Goal: Task Accomplishment & Management: Complete application form

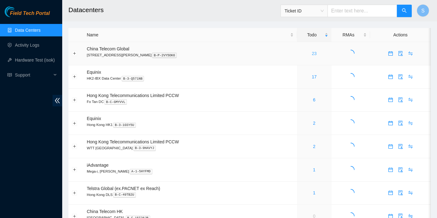
click at [312, 51] on link "23" at bounding box center [314, 53] width 5 height 5
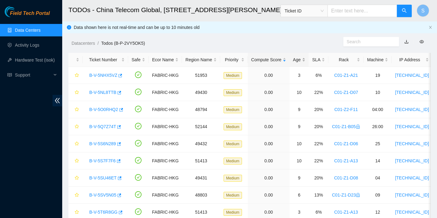
click at [296, 56] on div "Age" at bounding box center [299, 59] width 12 height 7
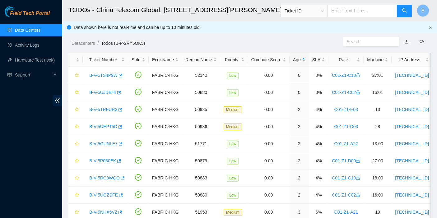
click at [293, 63] on div "Age" at bounding box center [299, 59] width 12 height 7
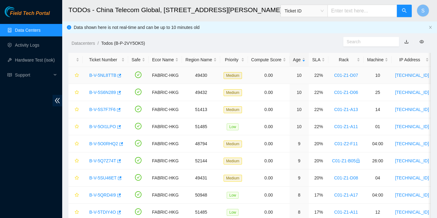
click at [103, 76] on link "B-V-5NL8TTB" at bounding box center [102, 75] width 27 height 5
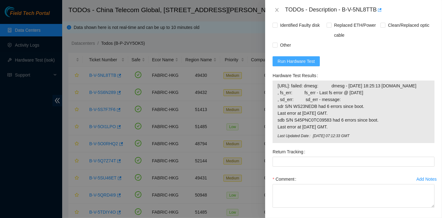
click at [303, 65] on span "Run Hardware Test" at bounding box center [296, 61] width 37 height 7
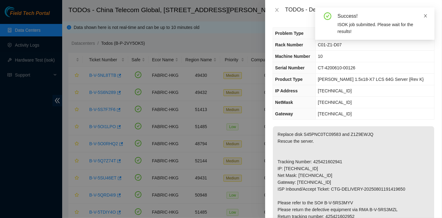
click at [425, 14] on icon "close" at bounding box center [425, 16] width 4 height 4
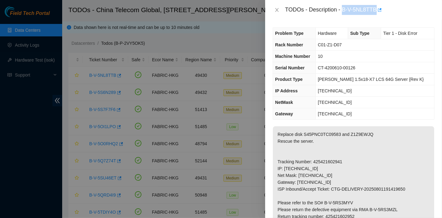
drag, startPoint x: 343, startPoint y: 9, endPoint x: 377, endPoint y: 16, distance: 34.3
click at [377, 16] on div "TODOs - Description - B-V-5NL8TTB" at bounding box center [353, 10] width 177 height 20
copy div "B-V-5NL8TTB"
drag, startPoint x: 324, startPoint y: 155, endPoint x: 329, endPoint y: 151, distance: 6.5
click at [324, 155] on p "Replace disk S45PNC0TC09583 and Z1Z9EWJQ Rescue the server. Tracking Number: 42…" at bounding box center [353, 206] width 161 height 160
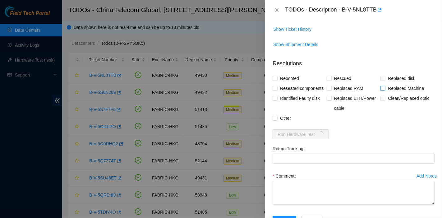
scroll to position [272, 0]
click at [392, 77] on span "Replaced disk" at bounding box center [402, 78] width 32 height 10
click at [385, 77] on input "Replaced disk" at bounding box center [383, 78] width 4 height 4
checkbox input "true"
click at [328, 77] on input "Rescued" at bounding box center [329, 78] width 4 height 4
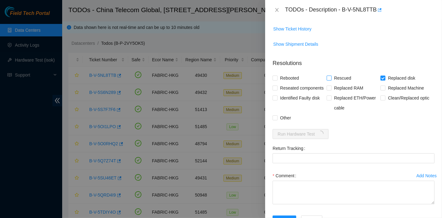
checkbox input "true"
click at [304, 77] on div "Rebooted" at bounding box center [300, 78] width 54 height 10
click at [288, 79] on span "Rebooted" at bounding box center [290, 78] width 24 height 10
click at [277, 79] on input "Rebooted" at bounding box center [275, 78] width 4 height 4
checkbox input "true"
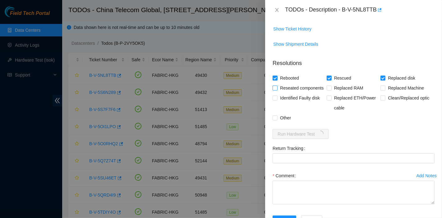
click at [288, 88] on span "Reseated components" at bounding box center [302, 88] width 49 height 10
click at [277, 88] on input "Reseated components" at bounding box center [275, 88] width 4 height 4
checkbox input "true"
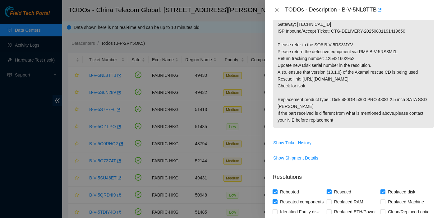
scroll to position [157, 0]
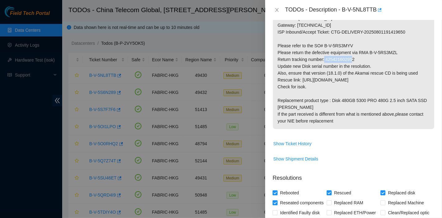
drag, startPoint x: 326, startPoint y: 57, endPoint x: 359, endPoint y: 56, distance: 33.6
click at [359, 56] on p "Replace disk S45PNC0TC09583 and Z1Z9EWJQ Rescue the server. Tracking Number: 42…" at bounding box center [353, 49] width 161 height 160
copy p "425421602952"
click at [377, 85] on p "Replace disk S45PNC0TC09583 and Z1Z9EWJQ Rescue the server. Tracking Number: 42…" at bounding box center [353, 49] width 161 height 160
drag, startPoint x: 368, startPoint y: 50, endPoint x: 413, endPoint y: 53, distance: 45.5
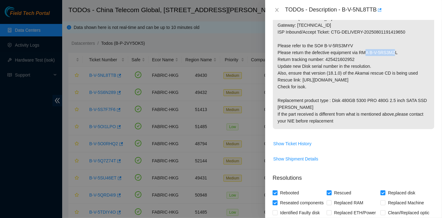
click at [413, 53] on p "Replace disk S45PNC0TC09583 and Z1Z9EWJQ Rescue the server. Tracking Number: 42…" at bounding box center [353, 49] width 161 height 160
copy p "B-V-5RS3MZL"
click at [318, 48] on p "Replace disk S45PNC0TC09583 and Z1Z9EWJQ Rescue the server. Tracking Number: 42…" at bounding box center [353, 49] width 161 height 160
drag, startPoint x: 323, startPoint y: 45, endPoint x: 357, endPoint y: 42, distance: 33.8
click at [357, 42] on p "Replace disk S45PNC0TC09583 and Z1Z9EWJQ Rescue the server. Tracking Number: 42…" at bounding box center [353, 49] width 161 height 160
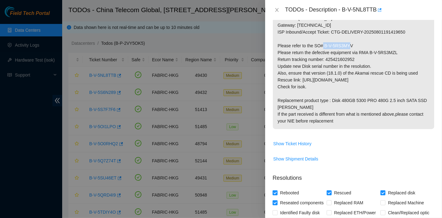
copy p "B-V-5RS3MYV"
drag, startPoint x: 372, startPoint y: 142, endPoint x: 367, endPoint y: 142, distance: 5.0
click at [372, 142] on span "Show Ticket History" at bounding box center [353, 144] width 161 height 10
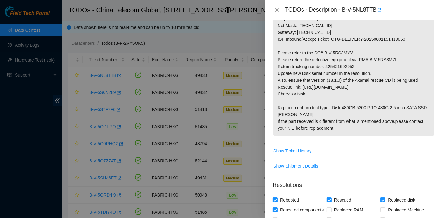
scroll to position [150, 0]
drag, startPoint x: 326, startPoint y: 66, endPoint x: 357, endPoint y: 67, distance: 31.4
click at [357, 67] on p "Replace disk S45PNC0TC09583 and Z1Z9EWJQ Rescue the server. Tracking Number: 42…" at bounding box center [353, 57] width 161 height 160
copy p "425421602952"
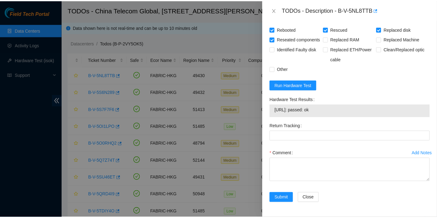
scroll to position [329, 0]
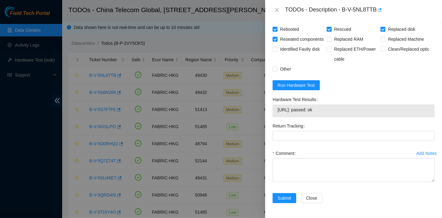
click at [281, 129] on label "Return Tracking" at bounding box center [290, 126] width 35 height 10
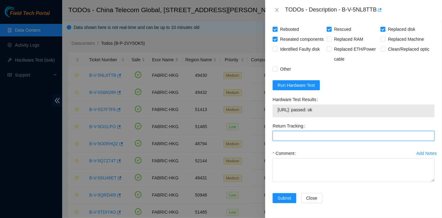
click at [281, 131] on Tracking "Return Tracking" at bounding box center [354, 136] width 162 height 10
click at [284, 136] on Tracking "Return Tracking" at bounding box center [354, 136] width 162 height 10
paste Tracking "425421602952"
type Tracking "425421602952"
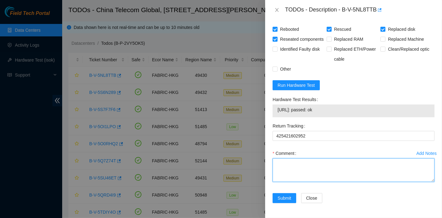
click at [296, 167] on textarea "Comment" at bounding box center [354, 170] width 162 height 24
type textarea "pass ok"
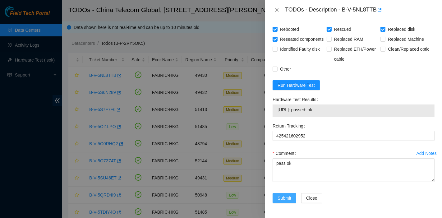
click at [281, 194] on button "Submit" at bounding box center [285, 198] width 24 height 10
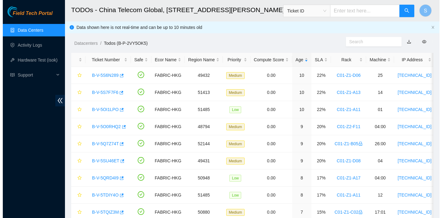
scroll to position [168, 0]
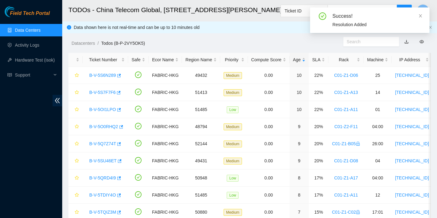
click at [420, 16] on icon "close" at bounding box center [420, 16] width 4 height 4
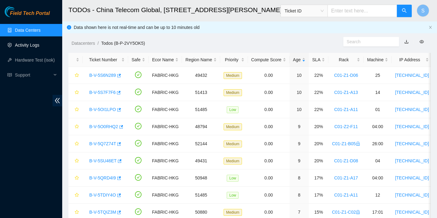
click at [23, 44] on link "Activity Logs" at bounding box center [27, 45] width 25 height 5
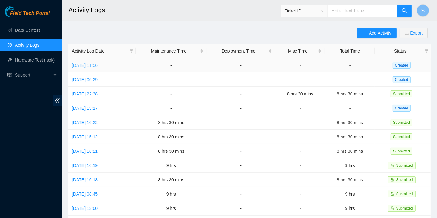
click at [97, 66] on link "[DATE] 11:56" at bounding box center [85, 65] width 26 height 5
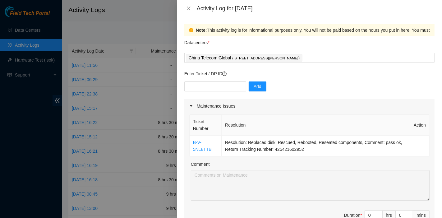
drag, startPoint x: 291, startPoint y: 86, endPoint x: 239, endPoint y: 95, distance: 52.6
click at [291, 86] on div "Add" at bounding box center [309, 89] width 250 height 17
click at [210, 88] on input "text" at bounding box center [215, 86] width 62 height 10
paste input "B-V-5RS3MZL"
type input "B-V-5RS3MZL"
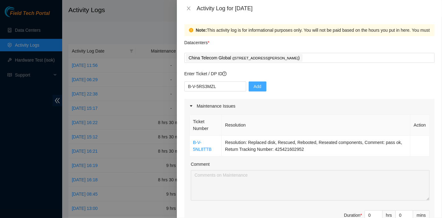
click at [259, 86] on button "Add" at bounding box center [258, 86] width 18 height 10
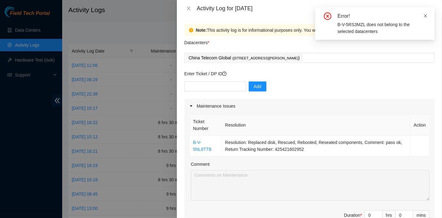
click at [426, 15] on icon "close" at bounding box center [425, 16] width 4 height 4
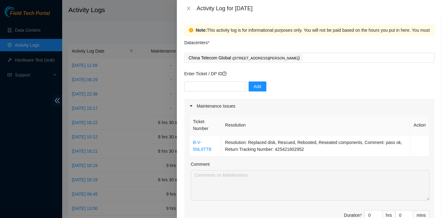
drag, startPoint x: 335, startPoint y: 106, endPoint x: 208, endPoint y: 99, distance: 126.8
click at [335, 106] on div "Maintenance Issues" at bounding box center [309, 106] width 250 height 14
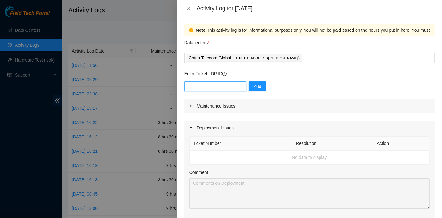
click at [198, 87] on input "text" at bounding box center [215, 86] width 62 height 10
paste input "B-V-5NL8TTB"
type input "B-V-5NL8TTB"
click at [266, 95] on div "B-V-5NL8TTB Add" at bounding box center [309, 89] width 250 height 17
click at [257, 91] on button "Add" at bounding box center [258, 86] width 18 height 10
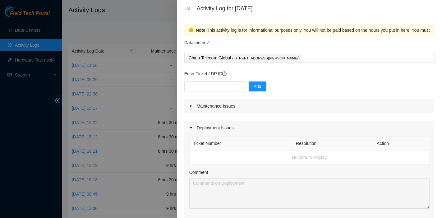
click at [224, 110] on div "Maintenance Issues" at bounding box center [309, 106] width 250 height 14
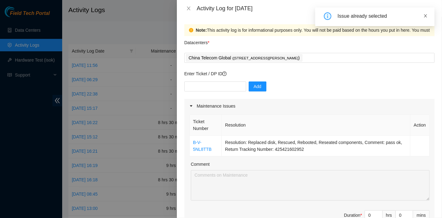
click at [427, 15] on icon "close" at bounding box center [425, 16] width 4 height 4
drag, startPoint x: 322, startPoint y: 124, endPoint x: 205, endPoint y: 95, distance: 121.0
click at [322, 124] on th "Resolution" at bounding box center [316, 125] width 189 height 21
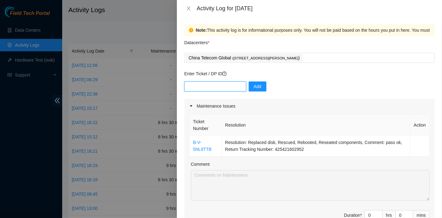
click at [190, 83] on input "text" at bounding box center [215, 86] width 62 height 10
paste input "B-V-5RS3MYV"
type input "B-V-5RS3MYV"
click at [249, 90] on button "Add" at bounding box center [258, 86] width 18 height 10
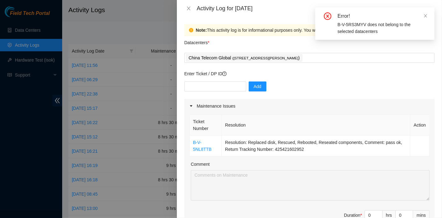
click at [423, 16] on div "Error!" at bounding box center [383, 15] width 90 height 7
click at [426, 17] on icon "close" at bounding box center [425, 16] width 4 height 4
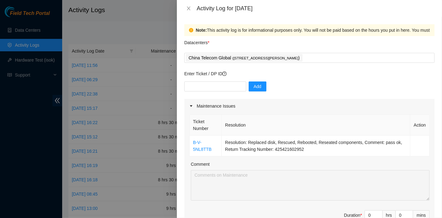
click at [384, 104] on div "Maintenance Issues" at bounding box center [309, 106] width 250 height 14
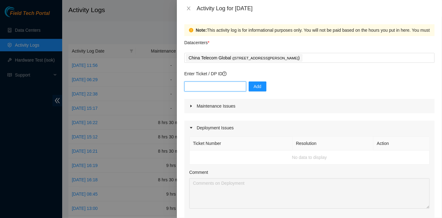
click at [228, 84] on input "text" at bounding box center [215, 86] width 62 height 10
paste input "B-V-5Q7Z73X"
type input "B-V-5Q7Z73X"
click at [256, 89] on span "Add" at bounding box center [258, 86] width 8 height 7
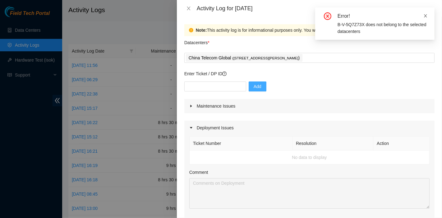
click at [424, 16] on icon "close" at bounding box center [425, 16] width 4 height 4
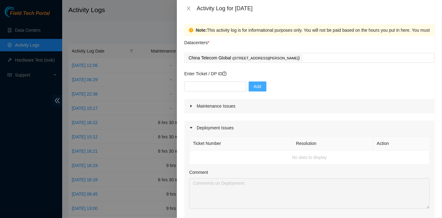
click at [347, 50] on div "Datacenters *" at bounding box center [309, 44] width 250 height 17
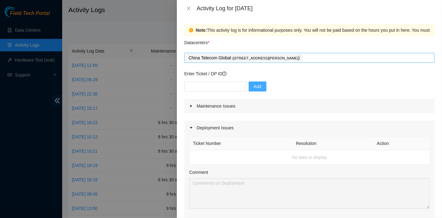
click at [348, 54] on div "China Telecom Global ( [STREET_ADDRESS][PERSON_NAME] )" at bounding box center [309, 57] width 247 height 9
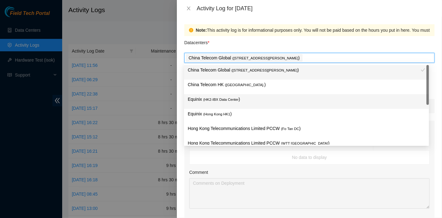
click at [231, 102] on p "Equinix ( HK2-IBX Data Center )" at bounding box center [307, 99] width 238 height 7
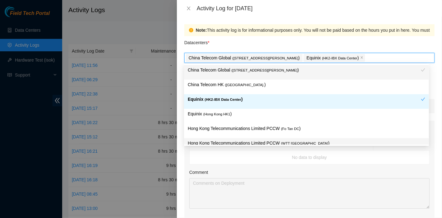
drag, startPoint x: 333, startPoint y: 139, endPoint x: 336, endPoint y: 143, distance: 5.2
click at [333, 139] on div "Hong Kong Telecommunications Limited PCCW ( WTT [GEOGRAPHIC_DATA] )" at bounding box center [306, 145] width 245 height 15
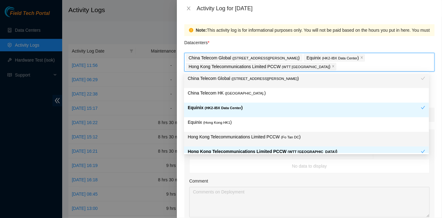
click at [366, 170] on td "No data to display" at bounding box center [310, 166] width 240 height 14
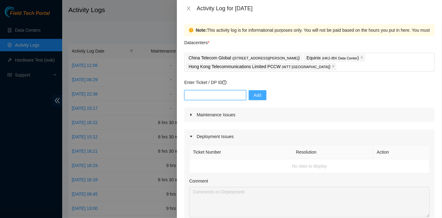
click at [211, 94] on input "text" at bounding box center [215, 95] width 62 height 10
paste input "B-V-5Q7Z73X"
type input "B-V-5Q7Z73X"
click at [254, 96] on span "Add" at bounding box center [258, 95] width 8 height 7
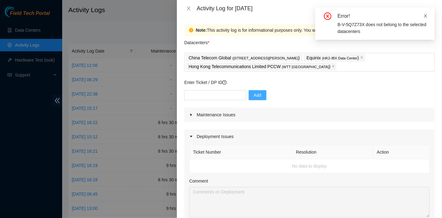
click at [427, 16] on icon "close" at bounding box center [425, 16] width 4 height 4
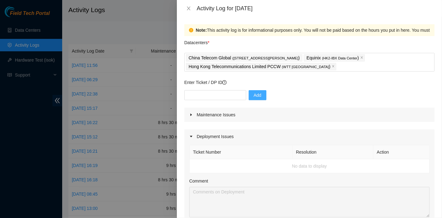
click at [357, 132] on div "Deployment Issues" at bounding box center [309, 136] width 250 height 14
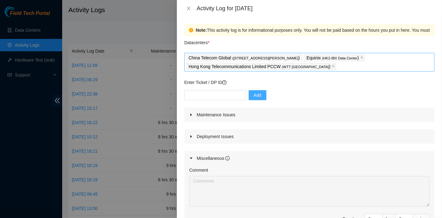
click at [311, 64] on div "China Telecom Global ( [STREET_ADDRESS][PERSON_NAME] ) Equinix ( HK2-IBX Data C…" at bounding box center [309, 61] width 247 height 17
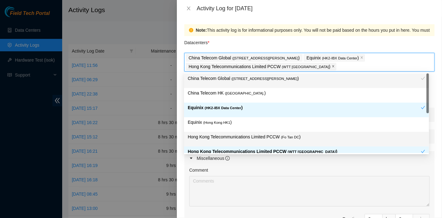
click at [332, 67] on icon "close" at bounding box center [333, 66] width 3 height 3
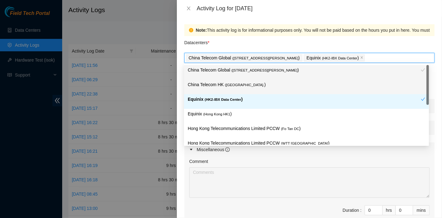
click at [235, 86] on span "( [GEOGRAPHIC_DATA]." at bounding box center [244, 85] width 39 height 4
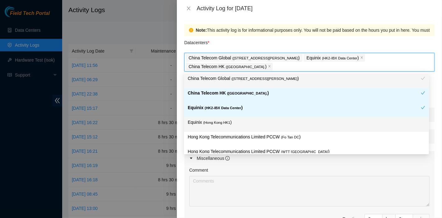
click at [241, 125] on p "Equinix ( [GEOGRAPHIC_DATA] HK1 )" at bounding box center [307, 122] width 238 height 7
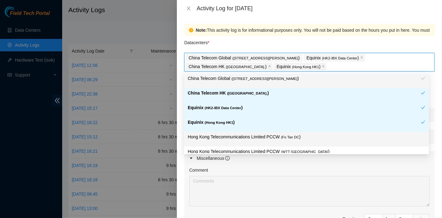
click at [273, 144] on div "Hong Kong Telecommunications Limited PCCW ( Fo Tan DC )" at bounding box center [307, 139] width 238 height 12
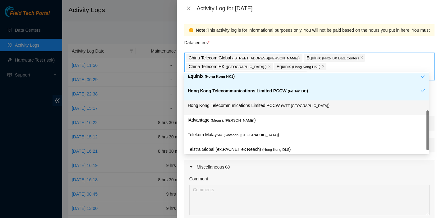
scroll to position [51, 0]
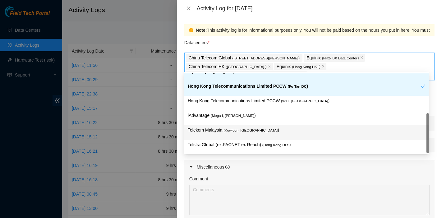
click at [262, 127] on p "Telekom Malaysia ( [GEOGRAPHIC_DATA], [GEOGRAPHIC_DATA] )" at bounding box center [307, 130] width 238 height 7
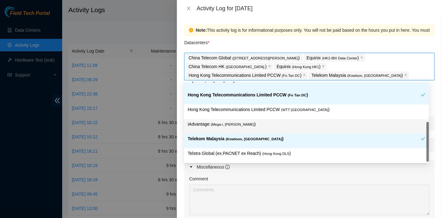
click at [256, 121] on p "iAdvantage ( Mega-i, Chai Wan )" at bounding box center [307, 124] width 238 height 7
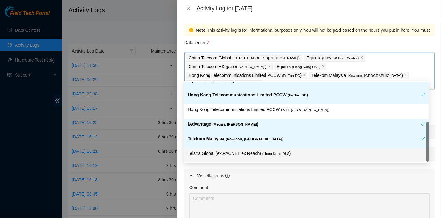
click at [317, 174] on div "Miscellaneous" at bounding box center [309, 176] width 250 height 14
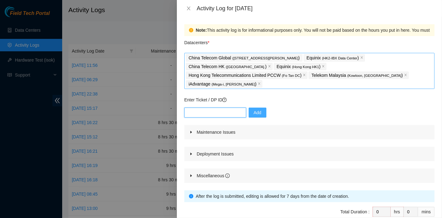
click at [230, 108] on input "text" at bounding box center [215, 113] width 62 height 10
paste input "B-V-5Q7Z73X"
type input "B-V-5Q7Z73X"
click at [254, 109] on span "Add" at bounding box center [258, 112] width 8 height 7
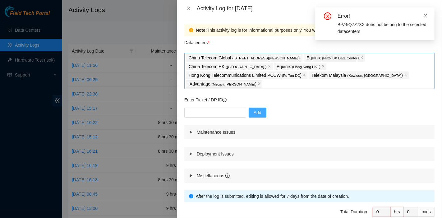
click at [425, 17] on icon "close" at bounding box center [425, 16] width 4 height 4
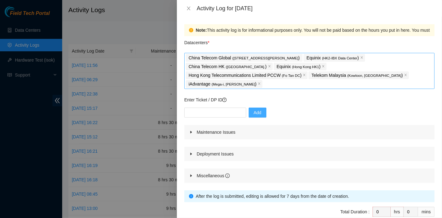
click at [298, 125] on div "Maintenance Issues" at bounding box center [309, 132] width 250 height 14
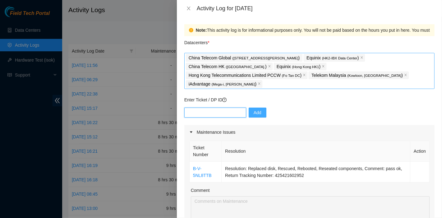
click at [214, 108] on input "text" at bounding box center [215, 113] width 62 height 10
paste input "B-V-5NHX5VJ"
type input "B-V-5NHX5VJ"
click at [249, 108] on button "Add" at bounding box center [258, 113] width 18 height 10
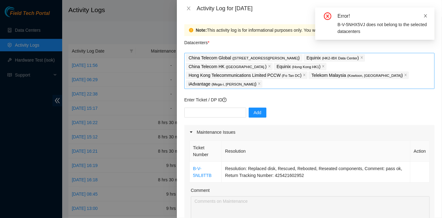
click at [425, 16] on icon "close" at bounding box center [425, 15] width 3 height 3
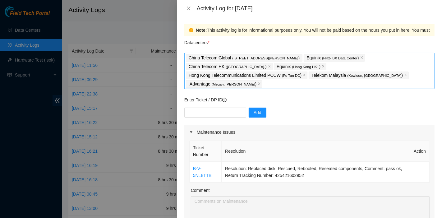
click at [429, 108] on div "Add" at bounding box center [309, 116] width 250 height 17
drag, startPoint x: 206, startPoint y: 104, endPoint x: 212, endPoint y: 104, distance: 6.2
click at [206, 108] on input "text" at bounding box center [215, 113] width 62 height 10
paste input "B-V-5Q7Z74T"
type input "B-V-5Q7Z74T"
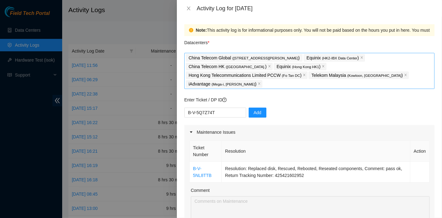
click at [280, 108] on div "B-V-5Q7Z74T Add" at bounding box center [309, 116] width 250 height 17
click at [255, 109] on span "Add" at bounding box center [258, 112] width 8 height 7
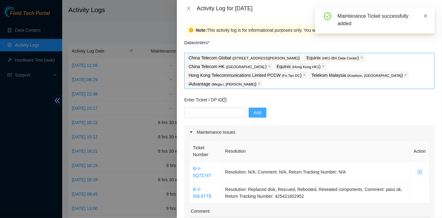
click at [425, 17] on icon "close" at bounding box center [425, 16] width 4 height 4
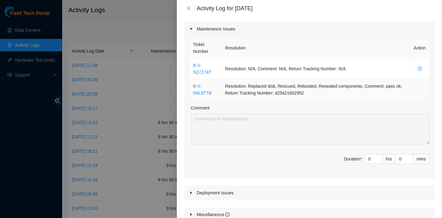
scroll to position [104, 0]
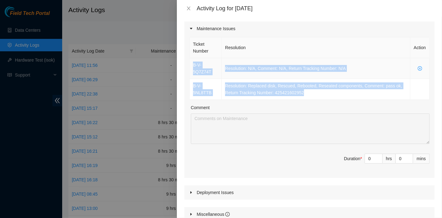
drag, startPoint x: 311, startPoint y: 83, endPoint x: 192, endPoint y: 54, distance: 122.4
click at [192, 58] on tbody "B-V-5Q7Z74T Resolution: N/A, Comment: N/A, Return Tracking Number: N/A B-V-5NL8…" at bounding box center [310, 79] width 240 height 42
copy tbody "B-V-5Q7Z74T Resolution: N/A, Comment: N/A, Return Tracking Number: N/A B-V-5NL8…"
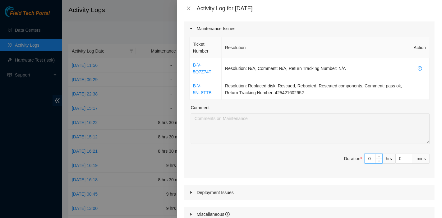
drag, startPoint x: 368, startPoint y: 147, endPoint x: 352, endPoint y: 148, distance: 16.5
click at [352, 154] on span "Duration * 0 hrs 0 mins" at bounding box center [309, 162] width 240 height 17
type input "6"
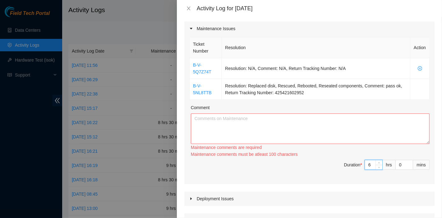
type input "6"
click at [389, 160] on div "hrs" at bounding box center [389, 165] width 13 height 10
click at [396, 160] on input "0" at bounding box center [404, 164] width 17 height 9
type input "30"
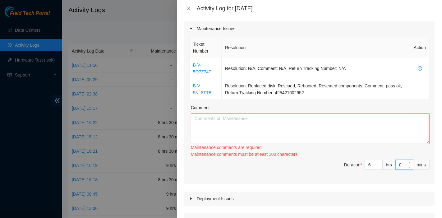
type input "30"
click at [280, 123] on textarea "Comment" at bounding box center [310, 128] width 239 height 30
paste textarea "B-V-5Q7Z74T Resolution: N/A, Comment: N/A, Return Tracking Number: N/A B-V-5NL8…"
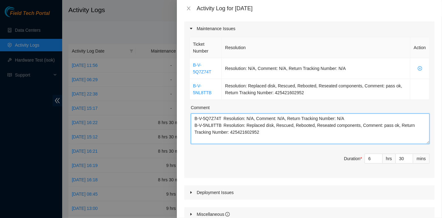
click at [416, 127] on textarea "B-V-5Q7Z74T Resolution: N/A, Comment: N/A, Return Tracking Number: N/A B-V-5NL8…" at bounding box center [310, 128] width 239 height 30
click at [377, 127] on textarea "B-V-5Q7Z74T Resolution: N/A, Comment: N/A, Return Tracking Number: N/A B-V-5NL8…" at bounding box center [310, 128] width 239 height 30
paste textarea "B-V-5SYVPB3 B-V-5SI8MVM B-V-5RURGA0 Tracking - 425421601912"
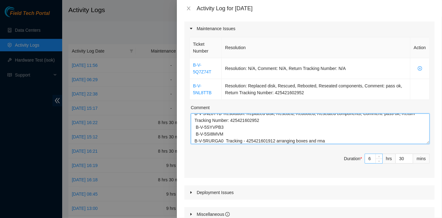
type textarea "B-V-5Q7Z74T Resolution: N/A, Comment: N/A, Return Tracking Number: N/A B-V-5NL8…"
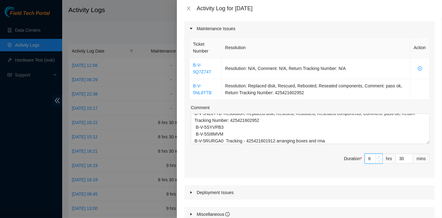
drag, startPoint x: 364, startPoint y: 151, endPoint x: 353, endPoint y: 150, distance: 11.6
click at [353, 154] on span "Duration * 6 hrs 30 mins" at bounding box center [309, 162] width 240 height 17
drag, startPoint x: 361, startPoint y: 148, endPoint x: 355, endPoint y: 148, distance: 5.6
click at [355, 154] on span "Duration * 6 hrs 30 mins" at bounding box center [309, 162] width 240 height 17
drag, startPoint x: 369, startPoint y: 150, endPoint x: 363, endPoint y: 149, distance: 6.2
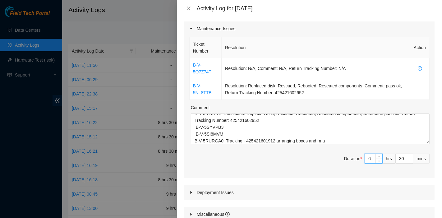
click at [365, 154] on input "6" at bounding box center [373, 158] width 17 height 9
type input "7"
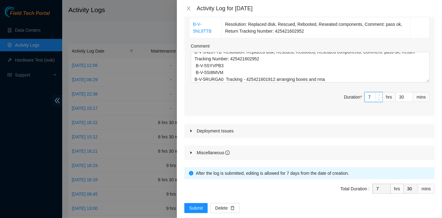
scroll to position [165, 0]
type input "7"
click at [201, 205] on span "Submit" at bounding box center [196, 208] width 14 height 7
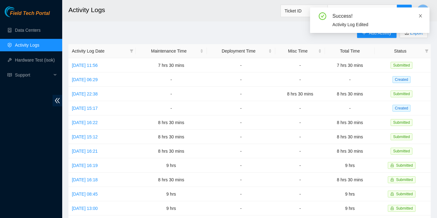
click at [421, 14] on icon "close" at bounding box center [420, 16] width 4 height 4
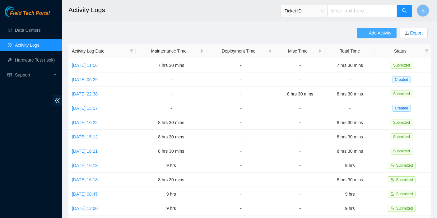
click at [375, 33] on span "Add Activity" at bounding box center [380, 33] width 22 height 7
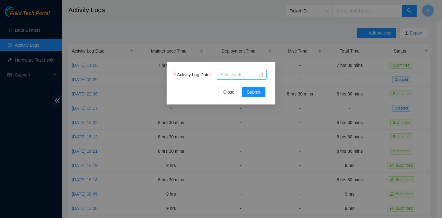
click at [244, 75] on input "Activity Log Date" at bounding box center [239, 74] width 37 height 7
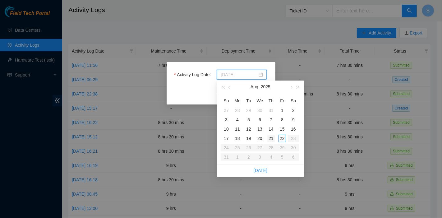
type input "[DATE]"
click at [272, 136] on div "21" at bounding box center [270, 138] width 7 height 7
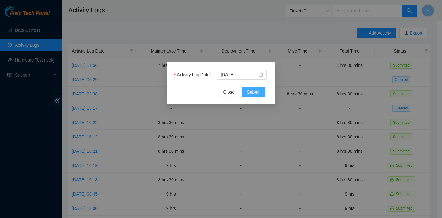
click at [260, 90] on span "Submit" at bounding box center [254, 92] width 14 height 7
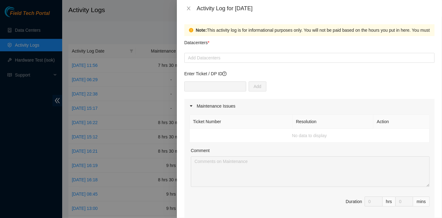
click at [322, 109] on div "Maintenance Issues" at bounding box center [309, 106] width 250 height 14
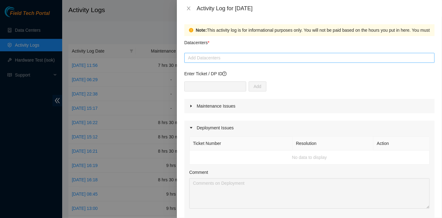
click at [229, 57] on div at bounding box center [309, 57] width 247 height 7
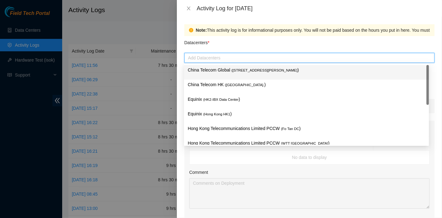
click at [226, 65] on div "China Telecom Global ( [STREET_ADDRESS][PERSON_NAME] )" at bounding box center [306, 72] width 245 height 15
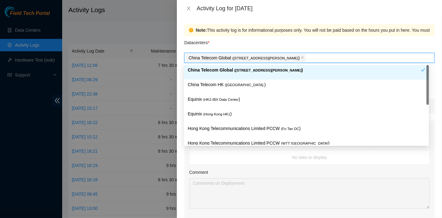
click at [224, 79] on div "China Telecom Global ( [STREET_ADDRESS][PERSON_NAME] )" at bounding box center [306, 72] width 245 height 15
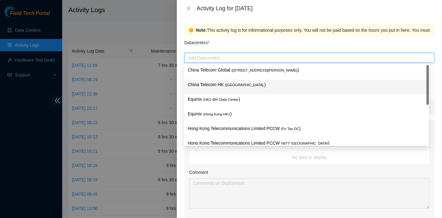
click at [224, 98] on span "( HK2-IBX Data Center" at bounding box center [220, 100] width 35 height 4
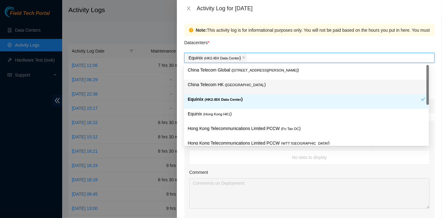
click at [224, 88] on p "China Telecom HK ( [GEOGRAPHIC_DATA] )" at bounding box center [307, 84] width 238 height 7
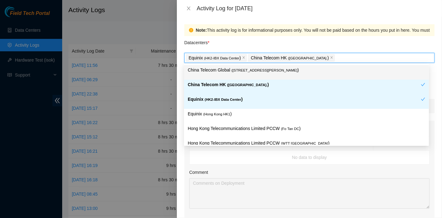
click at [230, 72] on p "China Telecom Global ( [STREET_ADDRESS][PERSON_NAME] )" at bounding box center [307, 70] width 238 height 7
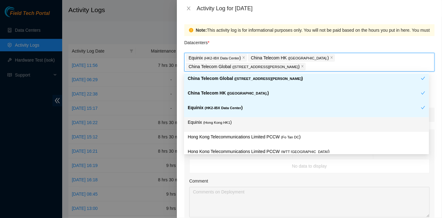
click at [227, 122] on span "( [GEOGRAPHIC_DATA] HK1" at bounding box center [216, 123] width 27 height 4
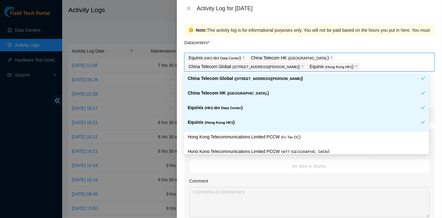
click at [311, 47] on div "Datacenters *" at bounding box center [309, 44] width 250 height 17
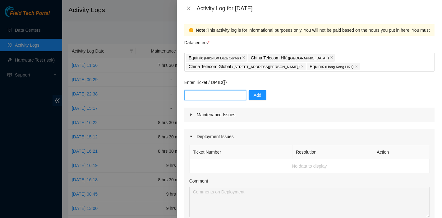
drag, startPoint x: 200, startPoint y: 95, endPoint x: 206, endPoint y: 96, distance: 5.8
click at [200, 95] on input "text" at bounding box center [215, 95] width 62 height 10
paste input "DP74926"
click at [189, 94] on input "DP74926" at bounding box center [215, 95] width 62 height 10
click at [204, 94] on input "DP74926" at bounding box center [215, 95] width 62 height 10
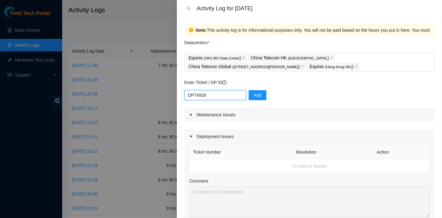
click at [214, 94] on input "DP74926" at bounding box center [215, 95] width 62 height 10
type input "DP74926"
click at [257, 95] on span "Add" at bounding box center [258, 95] width 8 height 7
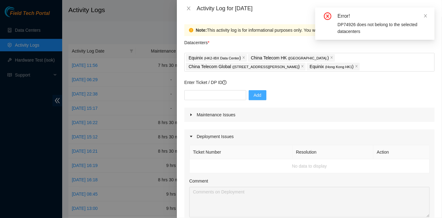
click at [302, 118] on div "Maintenance Issues" at bounding box center [309, 115] width 250 height 14
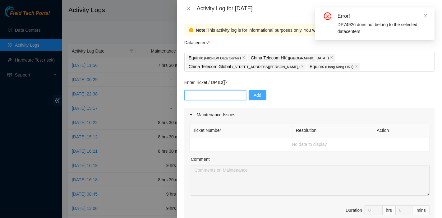
click at [218, 96] on input "text" at bounding box center [215, 95] width 62 height 10
paste input "DP65087"
type input "DP65087"
click at [259, 95] on button "Add" at bounding box center [258, 95] width 18 height 10
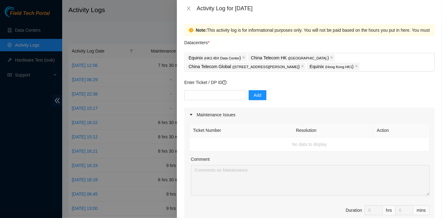
drag, startPoint x: 324, startPoint y: 114, endPoint x: 239, endPoint y: 121, distance: 85.2
click at [324, 114] on div "Maintenance Issues" at bounding box center [309, 115] width 250 height 14
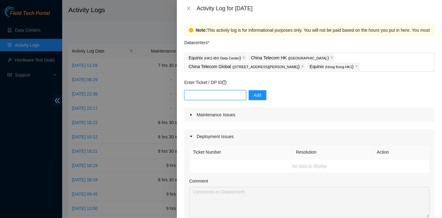
click at [210, 97] on input "text" at bounding box center [215, 95] width 62 height 10
paste input "DP79032"
click at [242, 97] on input "DP79032" at bounding box center [215, 95] width 62 height 10
type input "DP79032"
click at [252, 99] on button "Add" at bounding box center [258, 95] width 18 height 10
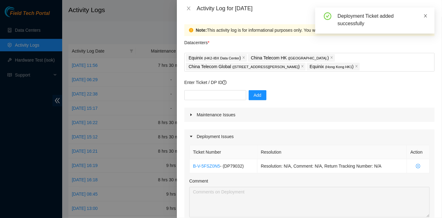
click at [424, 16] on icon "close" at bounding box center [425, 16] width 4 height 4
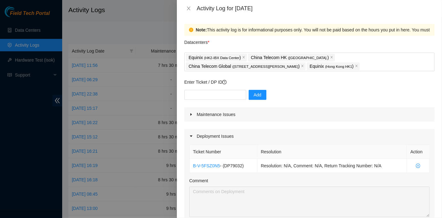
scroll to position [0, 0]
click at [411, 89] on div "Enter Ticket / DP ID Add" at bounding box center [309, 93] width 250 height 29
click at [211, 91] on input "text" at bounding box center [215, 95] width 62 height 10
paste input "DP70428"
type input "DP70428"
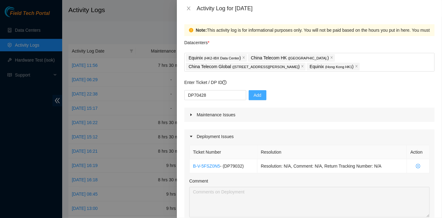
click at [254, 95] on span "Add" at bounding box center [258, 95] width 8 height 7
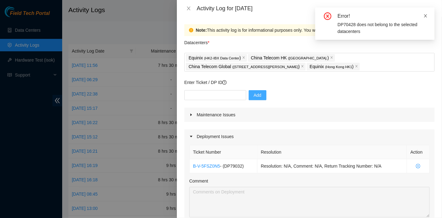
click at [425, 14] on icon "close" at bounding box center [425, 16] width 4 height 4
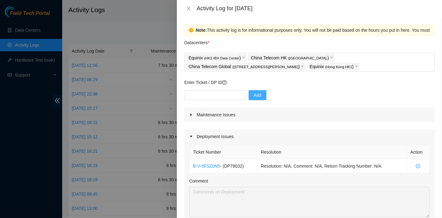
click at [212, 89] on div "Enter Ticket / DP ID Add" at bounding box center [309, 93] width 250 height 29
click at [213, 95] on input "text" at bounding box center [215, 95] width 62 height 10
paste input "DP80831"
type input "DP80831"
click at [256, 94] on span "Add" at bounding box center [258, 95] width 8 height 7
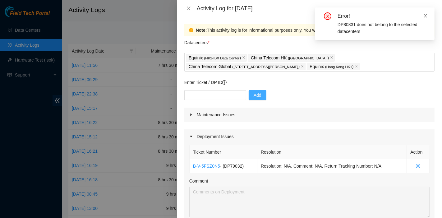
click at [425, 15] on icon "close" at bounding box center [425, 16] width 4 height 4
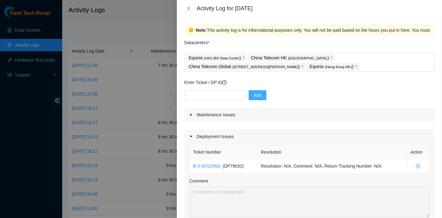
click at [311, 107] on div "Add" at bounding box center [309, 98] width 250 height 17
click at [214, 100] on div "Add" at bounding box center [309, 98] width 250 height 17
click at [216, 96] on input "text" at bounding box center [215, 95] width 62 height 10
paste input "DP78580"
type input "DP78580"
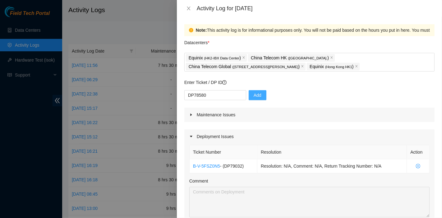
click at [249, 97] on button "Add" at bounding box center [258, 95] width 18 height 10
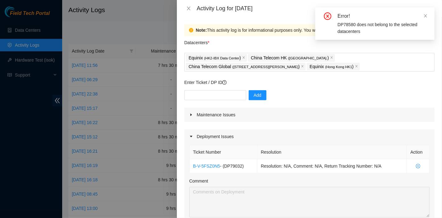
click at [428, 14] on div "Error! DP78580 does not belong to the selected datacenters" at bounding box center [374, 23] width 119 height 32
click at [426, 16] on icon "close" at bounding box center [425, 16] width 4 height 4
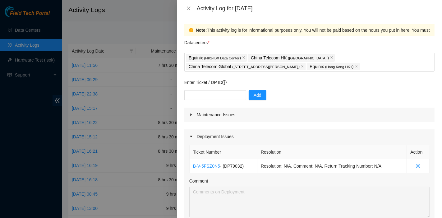
drag, startPoint x: 352, startPoint y: 109, endPoint x: 272, endPoint y: 106, distance: 80.0
click at [352, 109] on div "Maintenance Issues" at bounding box center [309, 115] width 250 height 14
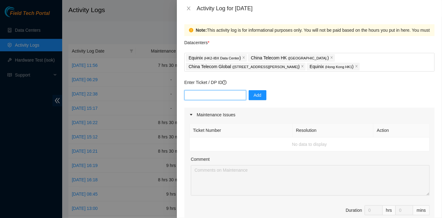
click at [220, 94] on input "text" at bounding box center [215, 95] width 62 height 10
paste input "DP81177"
type input "DP81177"
click at [249, 97] on button "Add" at bounding box center [258, 95] width 18 height 10
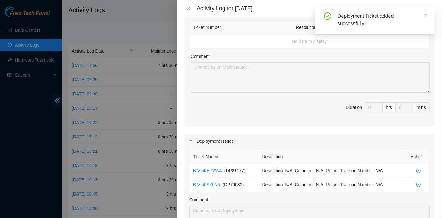
scroll to position [104, 0]
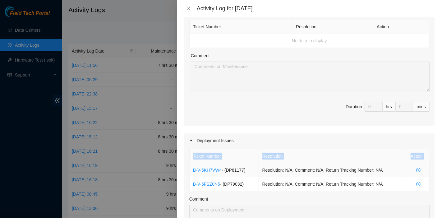
drag, startPoint x: 424, startPoint y: 183, endPoint x: 190, endPoint y: 167, distance: 235.0
click at [190, 167] on div "Ticket Number Resolution Action B-V-5KH7VW4 - ( DP81177 ) Resolution: N/A, Comm…" at bounding box center [309, 209] width 250 height 122
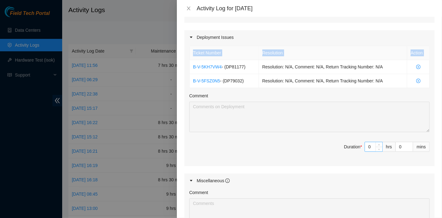
scroll to position [207, 0]
drag, startPoint x: 367, startPoint y: 145, endPoint x: 357, endPoint y: 146, distance: 9.4
click at [357, 146] on span "Duration * 0 hrs 0 mins" at bounding box center [309, 149] width 240 height 17
type input "6"
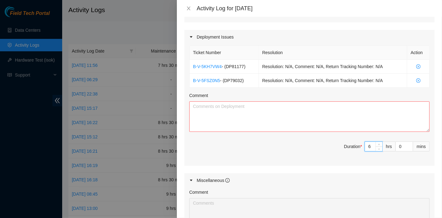
type input "6"
type input "39"
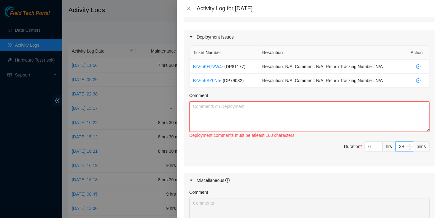
type input "39"
type input "3"
type input "30"
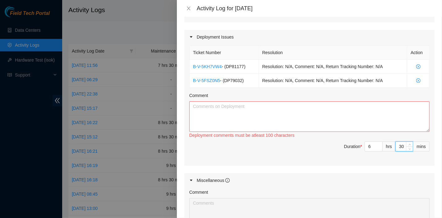
type input "30"
click at [208, 121] on textarea "Comment" at bounding box center [309, 116] width 240 height 30
paste textarea "B-V-5KH7VW4 - (DP81177) Resolution: N/A, Comment: N/A, Return Tracking Number: …"
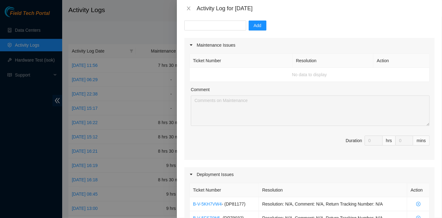
scroll to position [69, 0]
click at [367, 159] on div "Ticket Number Resolution Action No data to display Comment Duration 0 hrs 0 mins" at bounding box center [309, 107] width 250 height 108
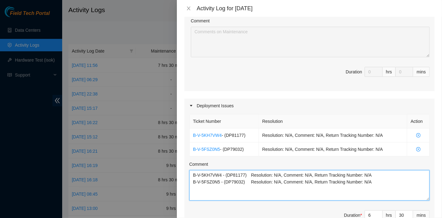
scroll to position [139, 0]
click at [220, 190] on textarea "B-V-5KH7VW4 - (DP81177) Resolution: N/A, Comment: N/A, Return Tracking Number: …" at bounding box center [309, 184] width 240 height 30
paste textarea "DP83102 DP83104 DP80469 DP83429 - DP83430 DP81177 DP79032 DP78580 DP81102 DP805…"
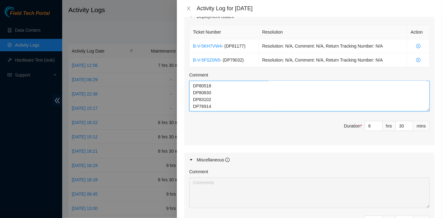
scroll to position [228, 0]
type textarea "B-V-5KH7VW4 - (DP81177) Resolution: N/A, Comment: N/A, Return Tracking Number: …"
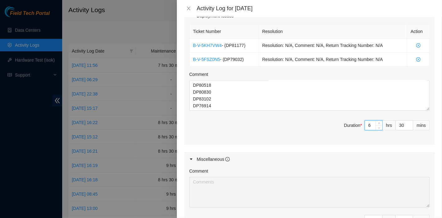
drag, startPoint x: 366, startPoint y: 123, endPoint x: 356, endPoint y: 124, distance: 9.7
click at [356, 124] on span "Duration * 6 hrs 30 mins" at bounding box center [309, 128] width 240 height 17
type input "7"
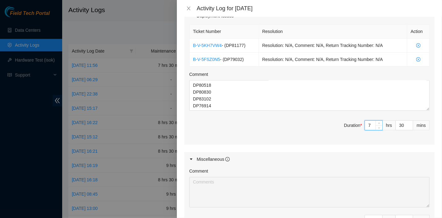
type input "31"
drag, startPoint x: 401, startPoint y: 123, endPoint x: 383, endPoint y: 125, distance: 18.4
click at [383, 125] on span "Duration * 7 hrs 31 mins" at bounding box center [309, 128] width 240 height 17
drag, startPoint x: 399, startPoint y: 126, endPoint x: 390, endPoint y: 126, distance: 8.4
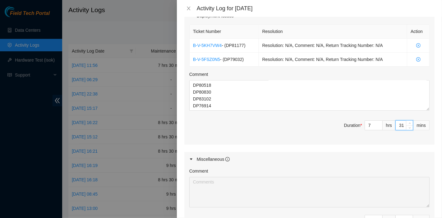
click at [396, 126] on input "31" at bounding box center [404, 125] width 17 height 9
type input "0"
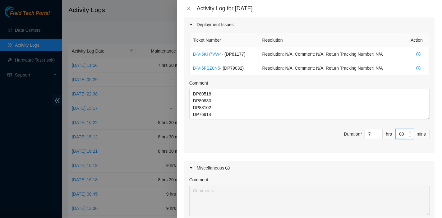
scroll to position [315, 0]
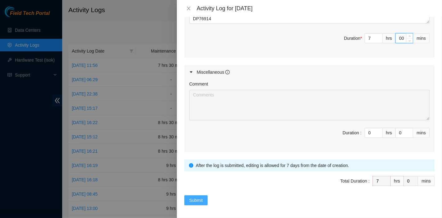
type input "0"
click at [188, 199] on button "Submit" at bounding box center [196, 200] width 24 height 10
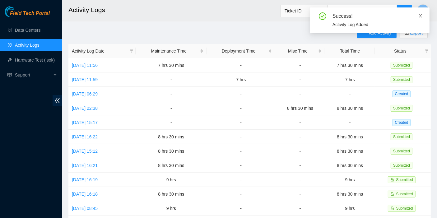
click at [420, 16] on icon "close" at bounding box center [420, 15] width 3 height 3
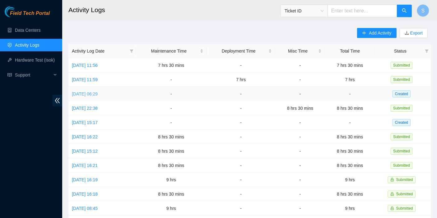
click at [98, 93] on link "[DATE] 06:29" at bounding box center [85, 93] width 26 height 5
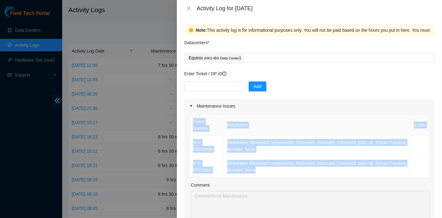
drag, startPoint x: 272, startPoint y: 173, endPoint x: 189, endPoint y: 142, distance: 88.3
click at [189, 142] on div "Ticket Number Resolution Action B-V-5SYD0M6 Resolution: Reseated components, Re…" at bounding box center [309, 145] width 240 height 63
click at [295, 164] on td "Resolution: Reseated components, Rebooted, Rescued, Comment: pass ok, Return Tr…" at bounding box center [317, 166] width 187 height 21
drag, startPoint x: 283, startPoint y: 172, endPoint x: 192, endPoint y: 147, distance: 94.0
click at [192, 147] on tbody "B-V-5SYD0M6 Resolution: Reseated components, Rebooted, Rescued, Comment: pass o…" at bounding box center [310, 157] width 240 height 42
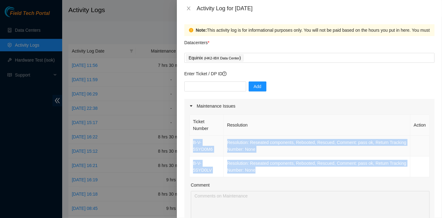
copy tbody "B-V-5SYD0M6 Resolution: Reseated components, Rebooted, Rescued, Comment: pass o…"
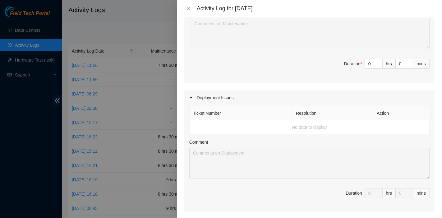
scroll to position [173, 0]
drag, startPoint x: 360, startPoint y: 62, endPoint x: 352, endPoint y: 61, distance: 8.7
click at [352, 61] on span "Duration * 0 hrs 0 mins" at bounding box center [309, 66] width 240 height 17
type input "7"
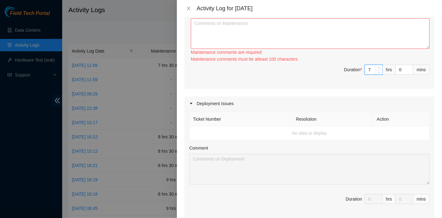
type input "7"
click at [291, 42] on textarea "Comment" at bounding box center [310, 33] width 239 height 30
paste textarea "B-V-5SYD0M6 Resolution: Reseated components, Rebooted, Rescued, Comment: pass o…"
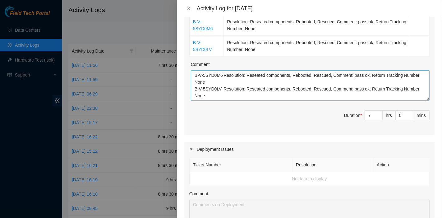
scroll to position [120, 0]
click at [243, 97] on textarea "B-V-5SYD0M6 Resolution: Reseated components, Rebooted, Rescued, Comment: pass o…" at bounding box center [310, 86] width 239 height 30
paste textarea "B-V-5SEQIMW Tracking - 425421603639 B-V-5SJUL29 B-V-5SJUL20 B-V-5OQS6CD Trackin…"
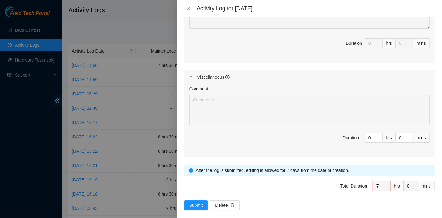
scroll to position [327, 0]
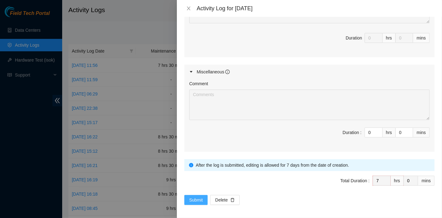
type textarea "B-V-5SYD0M6 Resolution: Reseated components, Rebooted, Rescued, Comment: pass o…"
click at [191, 197] on span "Submit" at bounding box center [196, 200] width 14 height 7
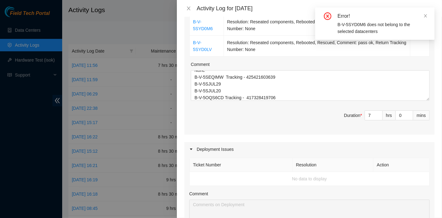
scroll to position [120, 0]
click at [426, 15] on icon "close" at bounding box center [425, 16] width 4 height 4
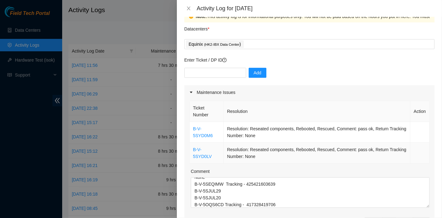
scroll to position [0, 0]
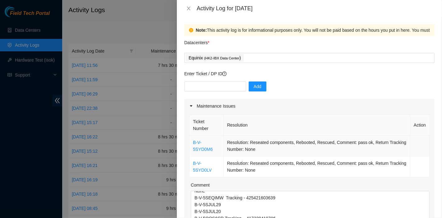
click at [414, 141] on td at bounding box center [419, 146] width 19 height 21
click at [415, 141] on td at bounding box center [419, 146] width 19 height 21
click at [414, 145] on td at bounding box center [419, 146] width 19 height 21
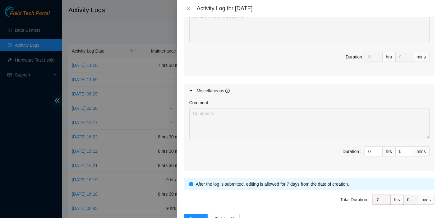
scroll to position [311, 0]
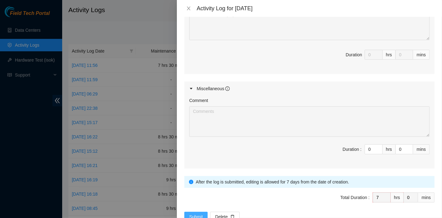
click at [201, 215] on span "Submit" at bounding box center [196, 216] width 14 height 7
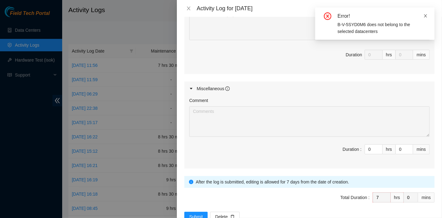
click at [427, 14] on icon "close" at bounding box center [425, 16] width 4 height 4
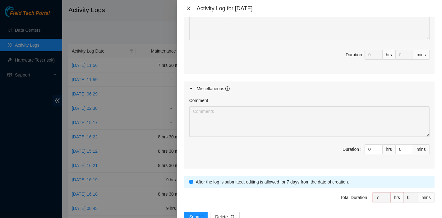
click at [189, 8] on icon "close" at bounding box center [188, 8] width 5 height 5
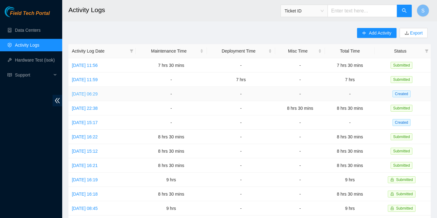
click at [83, 91] on link "[DATE] 06:29" at bounding box center [85, 93] width 26 height 5
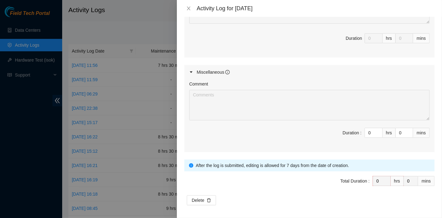
scroll to position [327, 0]
click at [214, 195] on button "Delete" at bounding box center [201, 200] width 29 height 10
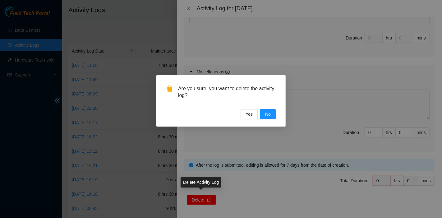
click at [209, 195] on div "Are you sure, you want to delete the activity log? Yes No" at bounding box center [221, 109] width 442 height 218
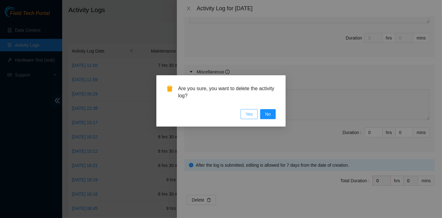
click at [249, 113] on span "Yes" at bounding box center [249, 114] width 7 height 7
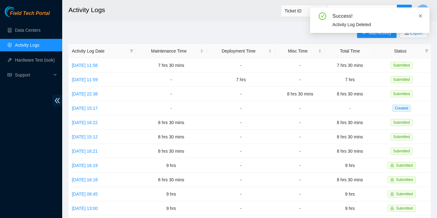
click at [421, 16] on icon "close" at bounding box center [420, 16] width 4 height 4
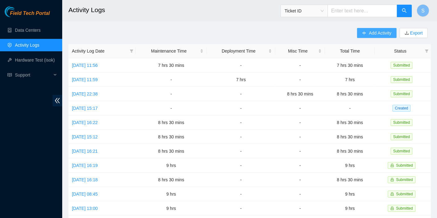
click at [370, 30] on span "Add Activity" at bounding box center [380, 33] width 22 height 7
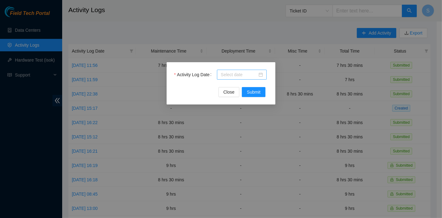
click at [249, 72] on input "Activity Log Date" at bounding box center [239, 74] width 37 height 7
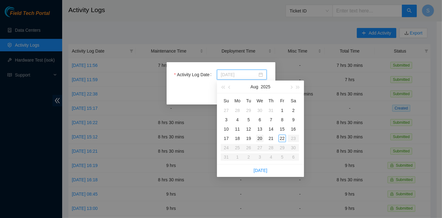
type input "[DATE]"
click at [257, 139] on div "20" at bounding box center [259, 138] width 7 height 7
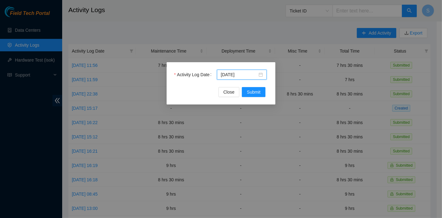
click at [0, 142] on div "Activity Log Date [DATE] Close Submit" at bounding box center [221, 109] width 442 height 218
click at [254, 94] on span "Submit" at bounding box center [254, 92] width 14 height 7
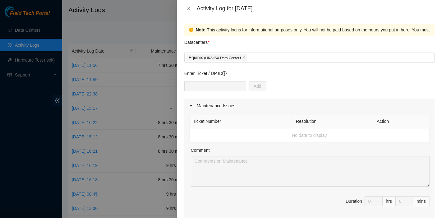
scroll to position [0, 0]
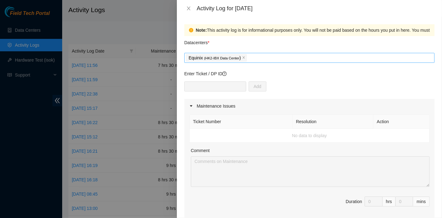
click at [270, 62] on div "Equinix ( HK2-IBX Data Center )" at bounding box center [309, 58] width 250 height 10
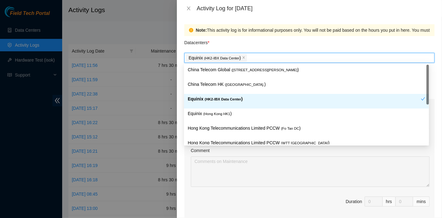
click at [236, 99] on span "( HK2-IBX Data Center" at bounding box center [223, 99] width 37 height 4
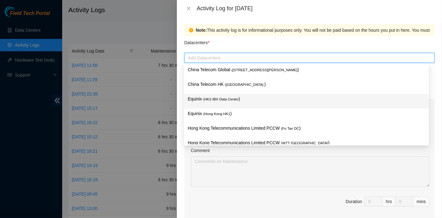
click at [236, 89] on div "China Telecom HK ( [GEOGRAPHIC_DATA] )" at bounding box center [307, 87] width 238 height 12
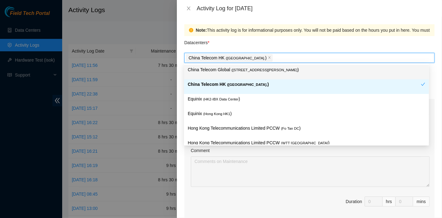
click at [242, 72] on p "China Telecom Global ( [STREET_ADDRESS][PERSON_NAME] )" at bounding box center [307, 69] width 238 height 7
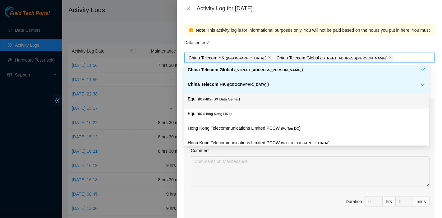
click at [238, 97] on p "Equinix ( HK2-IBX Data Center )" at bounding box center [307, 98] width 238 height 7
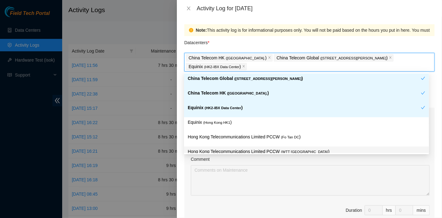
click at [267, 206] on span "Duration 0 hrs 0 mins" at bounding box center [309, 213] width 240 height 17
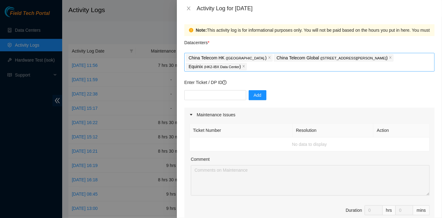
click at [320, 64] on div "China Telecom HK ( [GEOGRAPHIC_DATA] ) China Telecom Global ( [STREET_ADDRESS][…" at bounding box center [309, 61] width 247 height 17
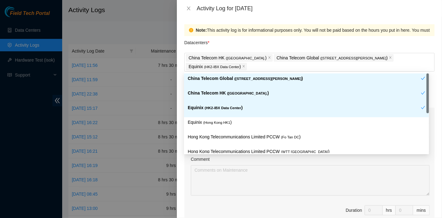
click at [300, 41] on div "Datacenters *" at bounding box center [309, 44] width 250 height 17
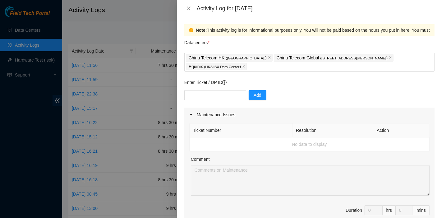
click at [220, 88] on div "Enter Ticket / DP ID Add" at bounding box center [309, 93] width 250 height 29
click at [218, 93] on input "text" at bounding box center [215, 95] width 62 height 10
paste input "B-V-5SM5YD2"
type input "B-V-5SM5YD2"
click at [254, 94] on span "Add" at bounding box center [258, 95] width 8 height 7
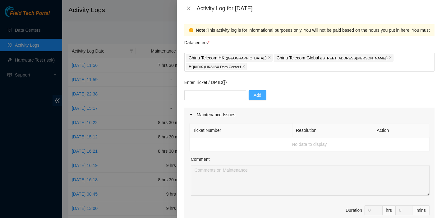
drag, startPoint x: 303, startPoint y: 128, endPoint x: 289, endPoint y: 127, distance: 13.1
click at [303, 127] on th "Resolution" at bounding box center [333, 130] width 81 height 14
click at [207, 108] on div "Maintenance Issues" at bounding box center [309, 115] width 250 height 14
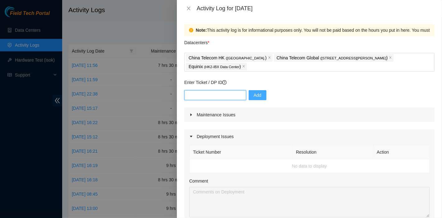
click at [205, 96] on input "text" at bounding box center [215, 95] width 62 height 10
paste input "B-V-5S9QUBU"
type input "B-V-5S9QUBU"
click at [254, 97] on span "Add" at bounding box center [258, 95] width 8 height 7
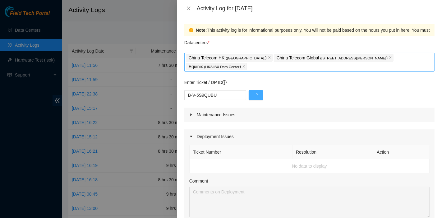
click at [252, 66] on div "China Telecom HK ( [GEOGRAPHIC_DATA] ) China Telecom Global ( [STREET_ADDRESS][…" at bounding box center [309, 61] width 247 height 17
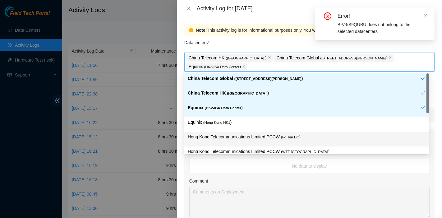
click at [262, 138] on p "Hong Kong Telecommunications Limited PCCW ( Fo Tan DC )" at bounding box center [307, 136] width 238 height 7
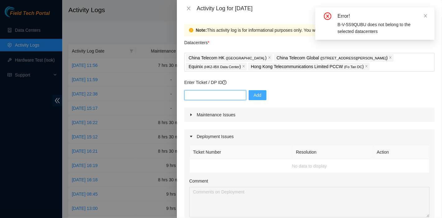
click at [214, 91] on input "text" at bounding box center [215, 95] width 62 height 10
paste input "B-V-5S9QUBU"
type input "B-V-5S9QUBU"
click at [254, 96] on span "Add" at bounding box center [258, 95] width 8 height 7
drag, startPoint x: 314, startPoint y: 126, endPoint x: 267, endPoint y: 126, distance: 47.0
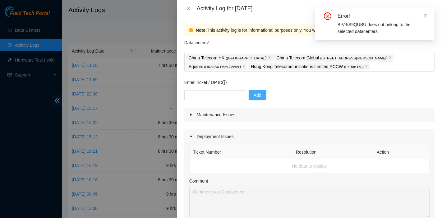
click at [220, 94] on input "text" at bounding box center [215, 95] width 62 height 10
paste input "B-V-5S4XUVO"
type input "B-V-5S4XUVO"
click at [249, 99] on button "Add" at bounding box center [258, 95] width 18 height 10
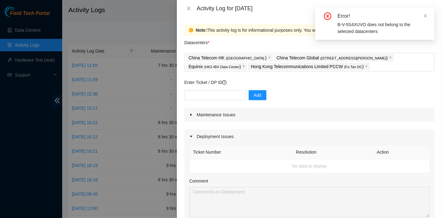
click at [352, 138] on div "Deployment Issues" at bounding box center [309, 136] width 250 height 14
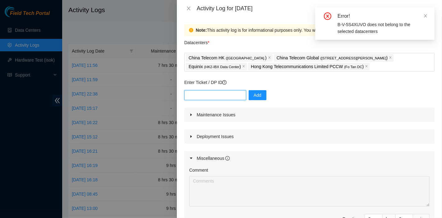
click at [217, 94] on input "text" at bounding box center [215, 95] width 62 height 10
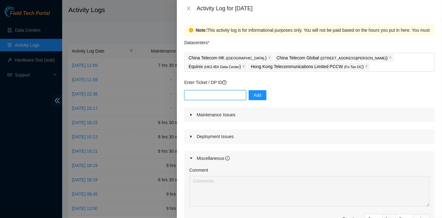
paste input "B-W-13G8MDN"
type input "B-W-13G8MDN"
click at [249, 98] on button "Add" at bounding box center [258, 95] width 18 height 10
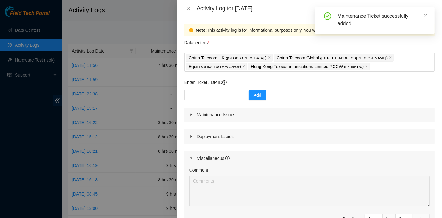
click at [215, 140] on div "Deployment Issues" at bounding box center [309, 136] width 250 height 14
click at [227, 118] on div "Maintenance Issues" at bounding box center [309, 115] width 250 height 14
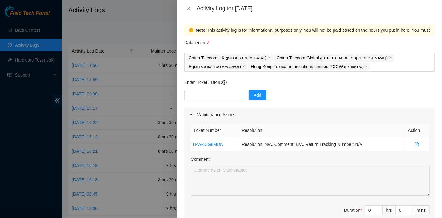
drag, startPoint x: 313, startPoint y: 132, endPoint x: 259, endPoint y: 128, distance: 54.5
click at [313, 132] on th "Resolution" at bounding box center [321, 130] width 166 height 14
click at [212, 96] on input "text" at bounding box center [215, 95] width 62 height 10
paste input "B-W-129M312"
type input "B-W-129M312"
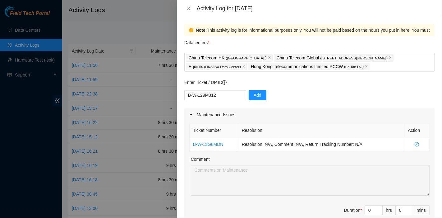
click at [243, 99] on div "B-W-129M312 Add" at bounding box center [309, 98] width 250 height 17
click at [249, 99] on button "Add" at bounding box center [258, 95] width 18 height 10
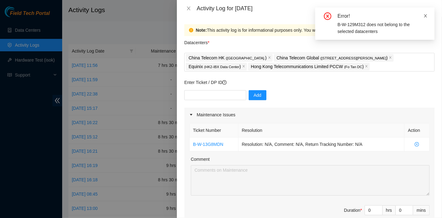
click at [425, 16] on icon "close" at bounding box center [425, 16] width 4 height 4
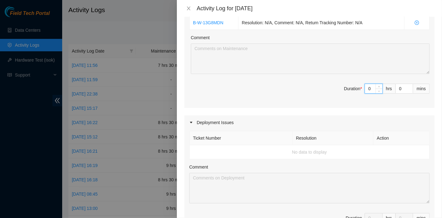
scroll to position [122, 0]
drag, startPoint x: 365, startPoint y: 89, endPoint x: 362, endPoint y: 88, distance: 3.1
click at [365, 88] on input "0" at bounding box center [373, 88] width 17 height 9
type input "7"
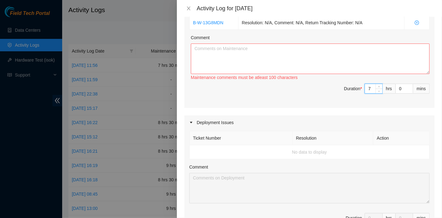
type input "7"
click at [318, 84] on span "Duration * 7 hrs 0 mins" at bounding box center [309, 92] width 240 height 17
click at [244, 48] on textarea "Comment" at bounding box center [310, 59] width 239 height 30
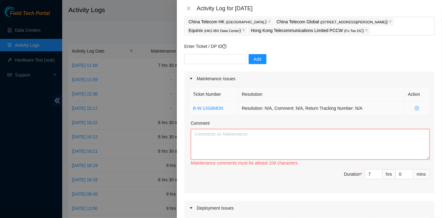
scroll to position [0, 0]
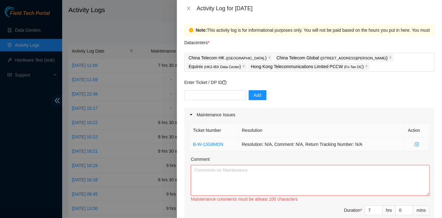
paste textarea "B-V-5SYD0LV B-V-5SYD0M6 B-V-5SYD0MF B-V-5SM5YCR B-V-5SM5YD2"
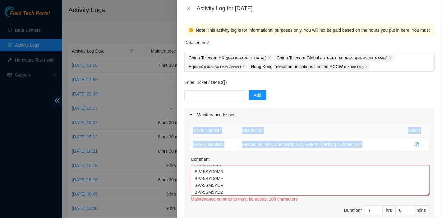
drag, startPoint x: 348, startPoint y: 143, endPoint x: 187, endPoint y: 146, distance: 161.1
click at [187, 146] on div "Ticket Number Resolution Action B-W-13G8MDN Resolution: N/A, Comment: N/A, Retu…" at bounding box center [309, 176] width 250 height 108
copy table "Ticket Number Resolution Action B-W-13G8MDN Resolution: N/A, Comment: N/A, Retu…"
click at [238, 182] on textarea "B-V-5SYD0LV B-V-5SYD0M6 B-V-5SYD0MF B-V-5SM5YCR B-V-5SM5YD2" at bounding box center [310, 180] width 239 height 30
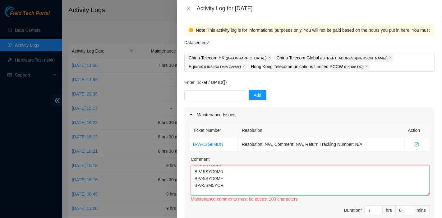
paste textarea "Ticket Number Resolution Action B-W-13G8MDN Resolution: N/A, Comment: N/A, Retu…"
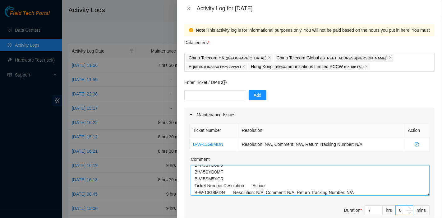
type textarea "B-V-5SYD0LV B-V-5SYD0M6 B-V-5SYD0MF B-V-5SM5YCR Ticket Number Resolution Action…"
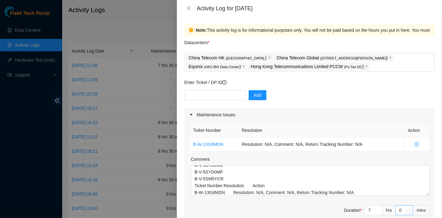
click at [396, 211] on input "0" at bounding box center [404, 210] width 17 height 9
type input "30"
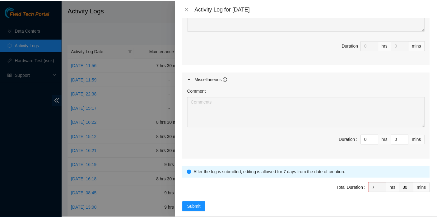
scroll to position [302, 0]
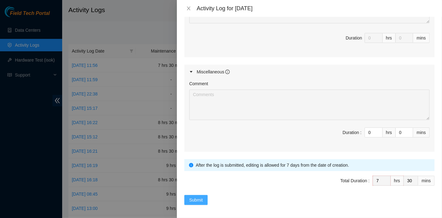
type input "30"
click at [198, 197] on span "Submit" at bounding box center [196, 200] width 14 height 7
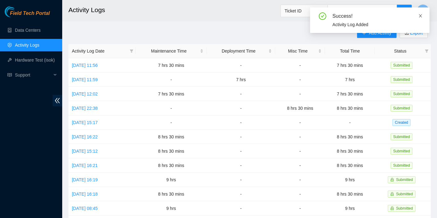
click at [421, 16] on icon "close" at bounding box center [420, 16] width 4 height 4
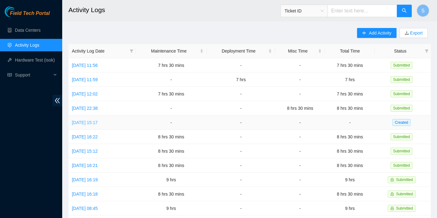
click at [89, 120] on link "[DATE] 15:17" at bounding box center [85, 122] width 26 height 5
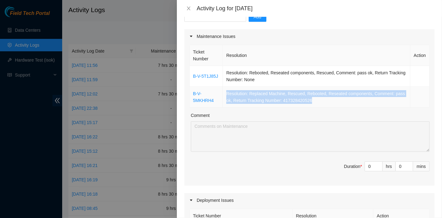
scroll to position [69, 0]
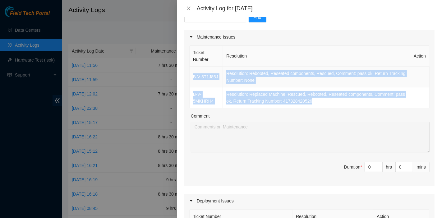
drag, startPoint x: 288, startPoint y: 100, endPoint x: 191, endPoint y: 80, distance: 98.8
click at [191, 80] on tbody "B-V-5T1J85J Resolution: Rebooted, Reseated components, Rescued, Comment: pass o…" at bounding box center [310, 88] width 240 height 42
copy tbody "B-V-5T1J85J Resolution: Rebooted, Reseated components, Rescued, Comment: pass o…"
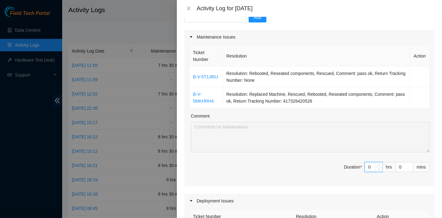
drag, startPoint x: 365, startPoint y: 165, endPoint x: 357, endPoint y: 166, distance: 7.8
click at [357, 166] on span "Duration * 0 hrs 0 mins" at bounding box center [309, 170] width 240 height 17
type input "7"
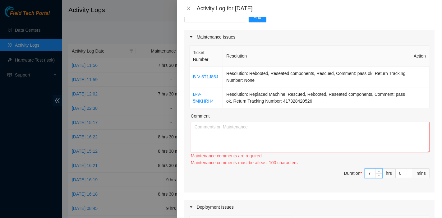
type input "7"
click at [238, 142] on textarea "Comment" at bounding box center [310, 137] width 239 height 30
paste textarea "B-V-5T1J85J Resolution: Rebooted, Reseated components, Rescued, Comment: pass o…"
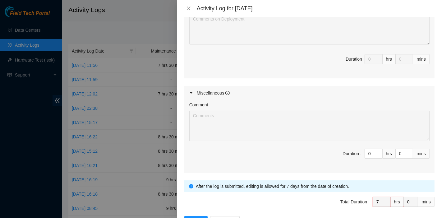
scroll to position [327, 0]
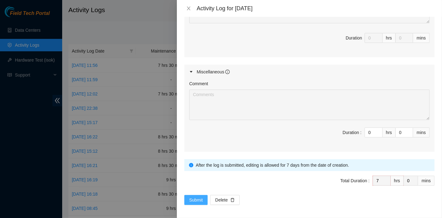
type textarea "B-V-5T1J85J Resolution: Rebooted, Reseated components, Rescued, Comment: pass o…"
click at [194, 199] on span "Submit" at bounding box center [196, 200] width 14 height 7
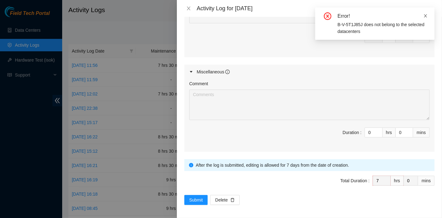
click at [427, 14] on icon "close" at bounding box center [425, 16] width 4 height 4
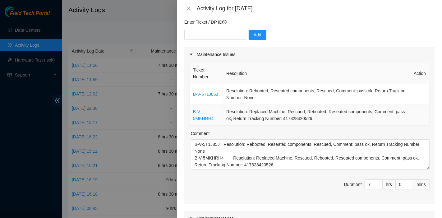
scroll to position [51, 0]
drag, startPoint x: 219, startPoint y: 95, endPoint x: 190, endPoint y: 95, distance: 29.2
click at [190, 95] on td "B-V-5T1J85J" at bounding box center [206, 94] width 33 height 21
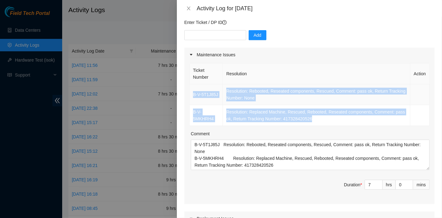
drag, startPoint x: 308, startPoint y: 122, endPoint x: 190, endPoint y: 95, distance: 121.4
click at [190, 95] on tbody "B-V-5T1J85J Resolution: Rebooted, Reseated components, Rescued, Comment: pass o…" at bounding box center [310, 105] width 240 height 42
copy tbody "B-V-5T1J85J Resolution: Rebooted, Reseated components, Rescued, Comment: pass o…"
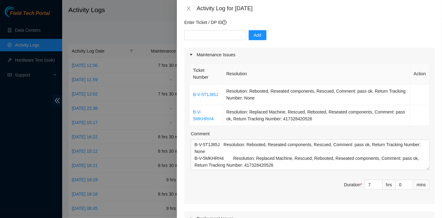
click at [357, 62] on div "Maintenance Issues" at bounding box center [309, 55] width 250 height 14
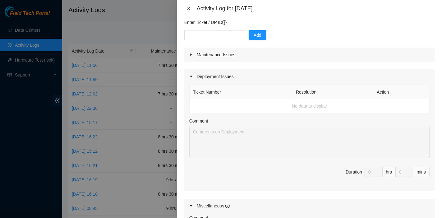
click at [189, 7] on icon "close" at bounding box center [188, 8] width 5 height 5
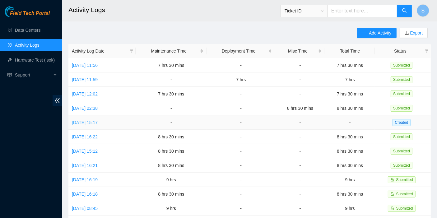
click at [97, 120] on link "[DATE] 15:17" at bounding box center [85, 122] width 26 height 5
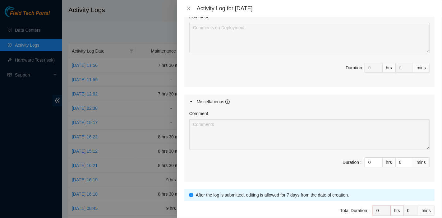
scroll to position [327, 0]
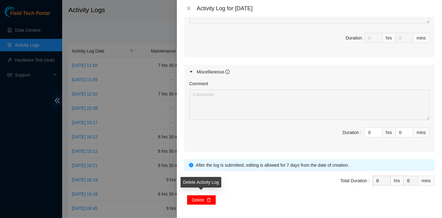
click at [196, 197] on span "Delete" at bounding box center [198, 200] width 12 height 7
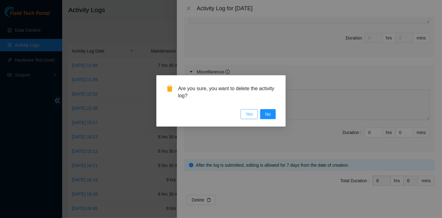
click at [251, 113] on span "Yes" at bounding box center [249, 114] width 7 height 7
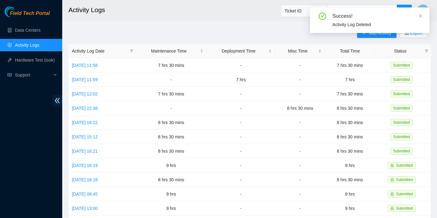
click at [423, 15] on div "Success! Activity Log Deleted" at bounding box center [369, 19] width 119 height 25
click at [422, 15] on icon "close" at bounding box center [420, 16] width 4 height 4
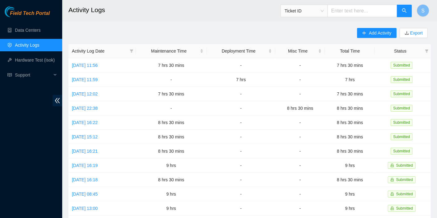
click at [375, 27] on main "Activity Logs Ticket ID S Add Activity Export Activity Log Date Maintenance Tim…" at bounding box center [249, 185] width 375 height 370
click at [375, 30] on span "Add Activity" at bounding box center [380, 33] width 22 height 7
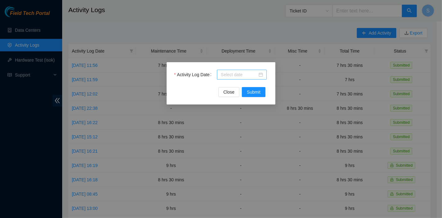
click at [257, 73] on div at bounding box center [242, 74] width 42 height 7
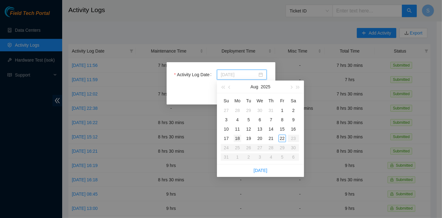
type input "[DATE]"
click at [239, 136] on div "18" at bounding box center [237, 138] width 7 height 7
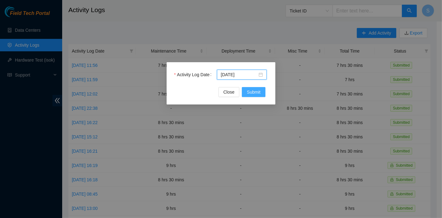
click at [256, 89] on span "Submit" at bounding box center [254, 92] width 14 height 7
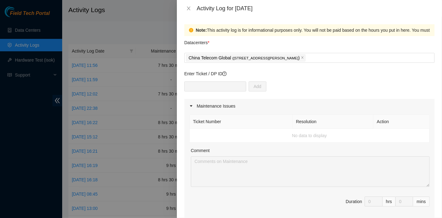
drag, startPoint x: 341, startPoint y: 102, endPoint x: 313, endPoint y: 102, distance: 28.0
click at [341, 102] on div "Maintenance Issues" at bounding box center [309, 106] width 250 height 14
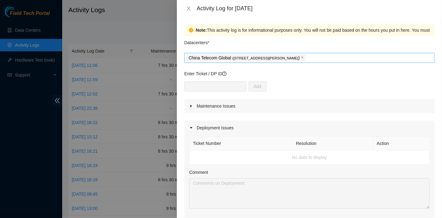
click at [339, 57] on div "China Telecom Global ( [STREET_ADDRESS][PERSON_NAME] )" at bounding box center [309, 57] width 247 height 9
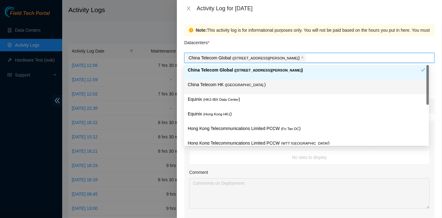
click at [257, 87] on p "China Telecom HK ( [GEOGRAPHIC_DATA] )" at bounding box center [307, 84] width 238 height 7
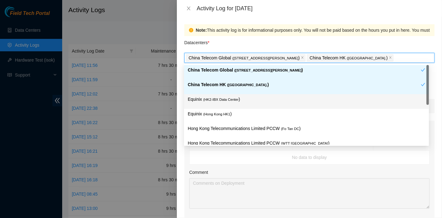
click at [238, 103] on div "Equinix ( HK2-IBX Data Center )" at bounding box center [307, 102] width 238 height 12
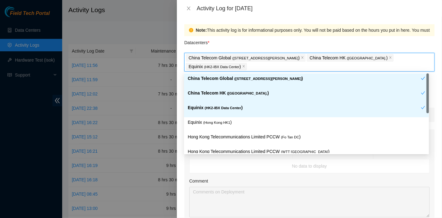
click at [233, 117] on div "Equinix ( HK2-IBX Data Center )" at bounding box center [306, 110] width 245 height 15
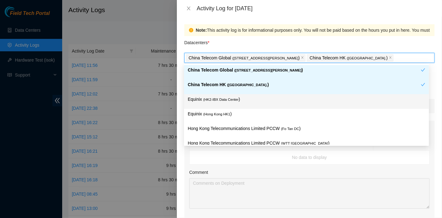
click at [231, 96] on p "Equinix ( HK2-IBX Data Center )" at bounding box center [307, 99] width 238 height 7
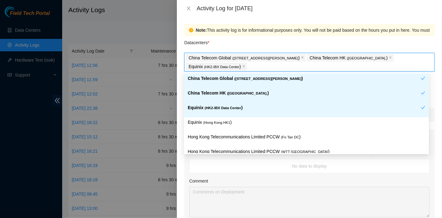
click at [232, 120] on p "Equinix ( [GEOGRAPHIC_DATA] HK1 )" at bounding box center [307, 122] width 238 height 7
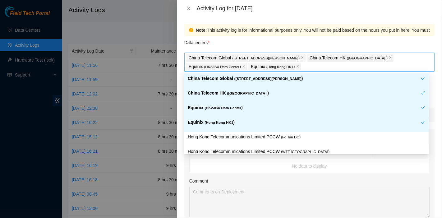
click at [251, 36] on div "Datacenters *" at bounding box center [309, 44] width 250 height 17
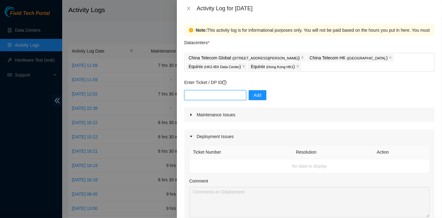
click at [221, 95] on input "text" at bounding box center [215, 95] width 62 height 10
paste input "B-V-5T1J85J"
type input "B-V-5T1J85J"
click at [255, 96] on span "Add" at bounding box center [258, 95] width 8 height 7
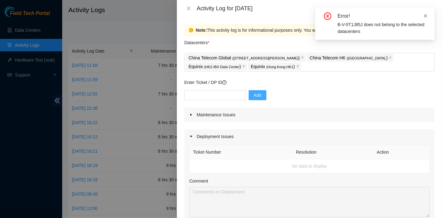
click at [424, 17] on icon "close" at bounding box center [425, 16] width 4 height 4
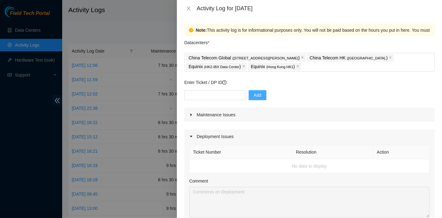
click at [298, 87] on div "Enter Ticket / DP ID Add" at bounding box center [309, 93] width 250 height 29
click at [220, 94] on input "text" at bounding box center [215, 95] width 62 height 10
paste input "B-V-5MKHRH4"
type input "B-V-5MKHRH4"
click at [256, 94] on span "Add" at bounding box center [258, 95] width 8 height 7
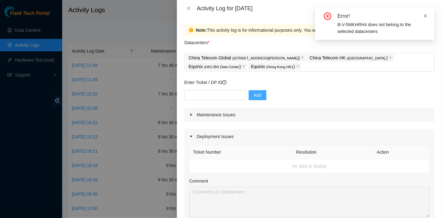
click at [428, 15] on icon "close" at bounding box center [425, 16] width 4 height 4
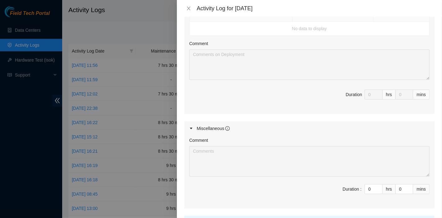
scroll to position [138, 0]
drag, startPoint x: 368, startPoint y: 187, endPoint x: 342, endPoint y: 187, distance: 25.5
click at [342, 187] on span "Duration : 0 hrs 0 mins" at bounding box center [309, 191] width 240 height 17
type input "7"
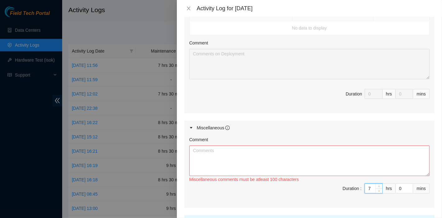
type input "7"
click at [307, 154] on textarea "Comment" at bounding box center [309, 161] width 240 height 30
paste textarea "B-V-5RS3MZL B-V-5RS3MYV B-V-5T1J85J Resolution: Rebooted, Reseated components, …"
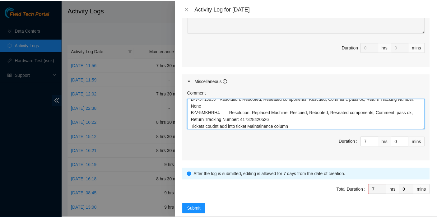
scroll to position [194, 0]
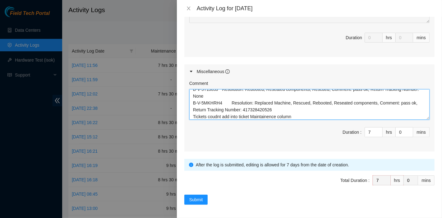
type textarea "B-V-5RS3MZL B-V-5RS3MYV B-V-5T1J85J Resolution: Rebooted, Reseated components, …"
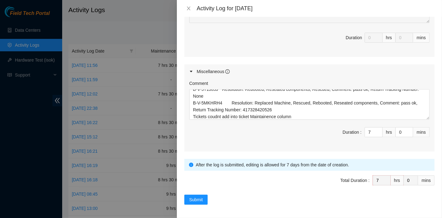
click at [200, 203] on div "Note: This activity log is for informational purposes only. You will not be pai…" at bounding box center [309, 117] width 265 height 201
click at [201, 197] on span "Submit" at bounding box center [196, 199] width 14 height 7
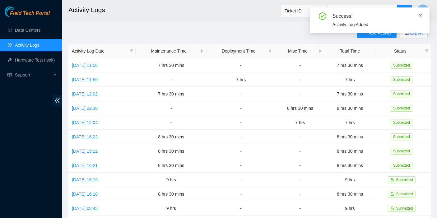
click at [420, 16] on icon "close" at bounding box center [420, 15] width 3 height 3
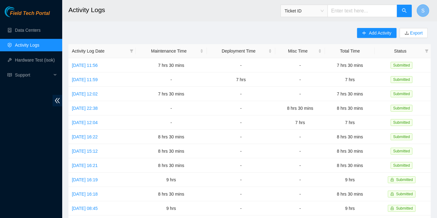
click at [427, 8] on button "S" at bounding box center [423, 10] width 12 height 12
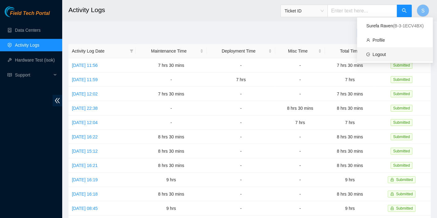
click at [386, 52] on link "Logout" at bounding box center [378, 54] width 13 height 5
